Goal: Transaction & Acquisition: Purchase product/service

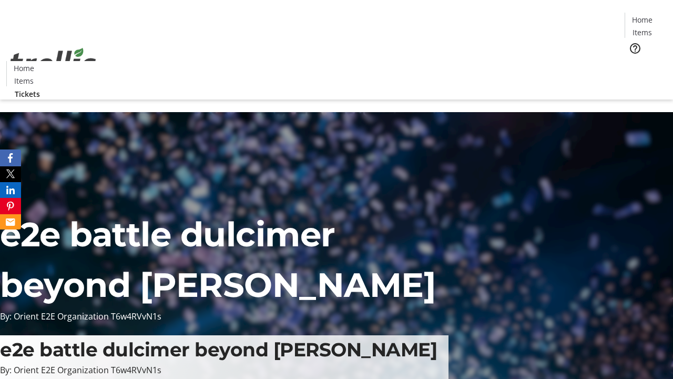
click at [633, 61] on span "Tickets" at bounding box center [645, 66] width 25 height 11
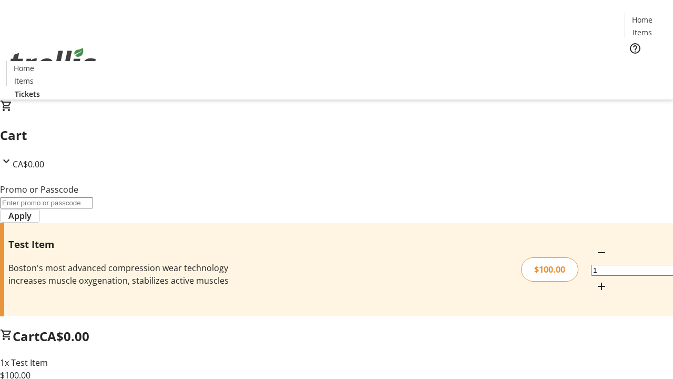
type input "FLAT"
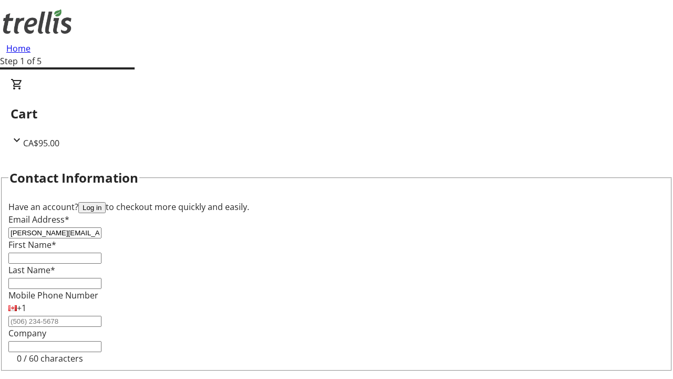
type input "[PERSON_NAME][EMAIL_ADDRESS][DOMAIN_NAME]"
type input "[PERSON_NAME]"
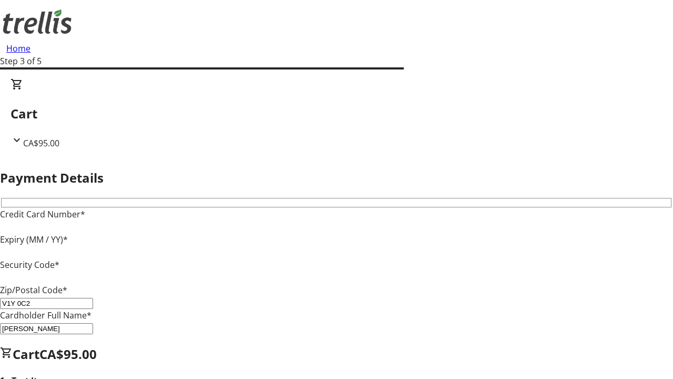
type input "V1Y 0C2"
